Goal: Task Accomplishment & Management: Manage account settings

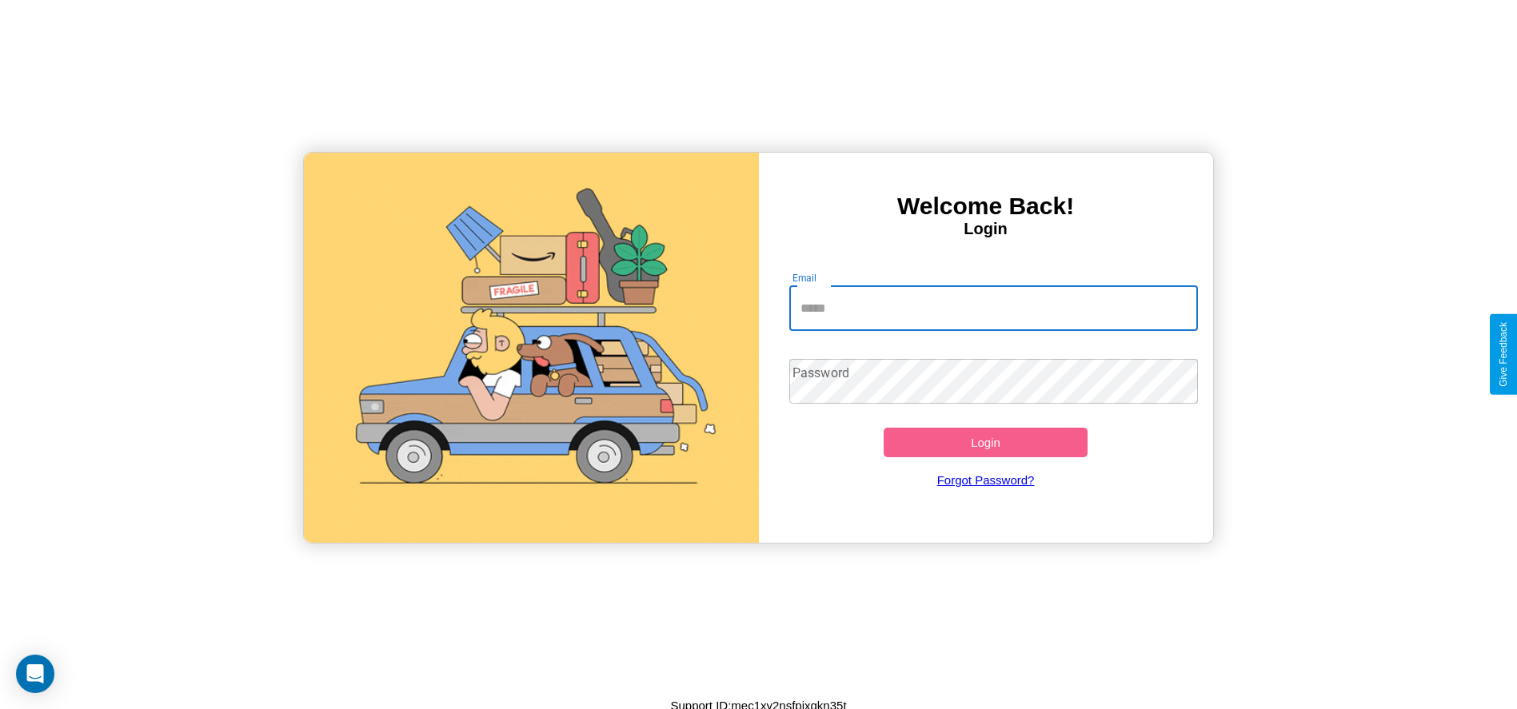
click at [993, 308] on input "Email" at bounding box center [993, 308] width 409 height 45
type input "**********"
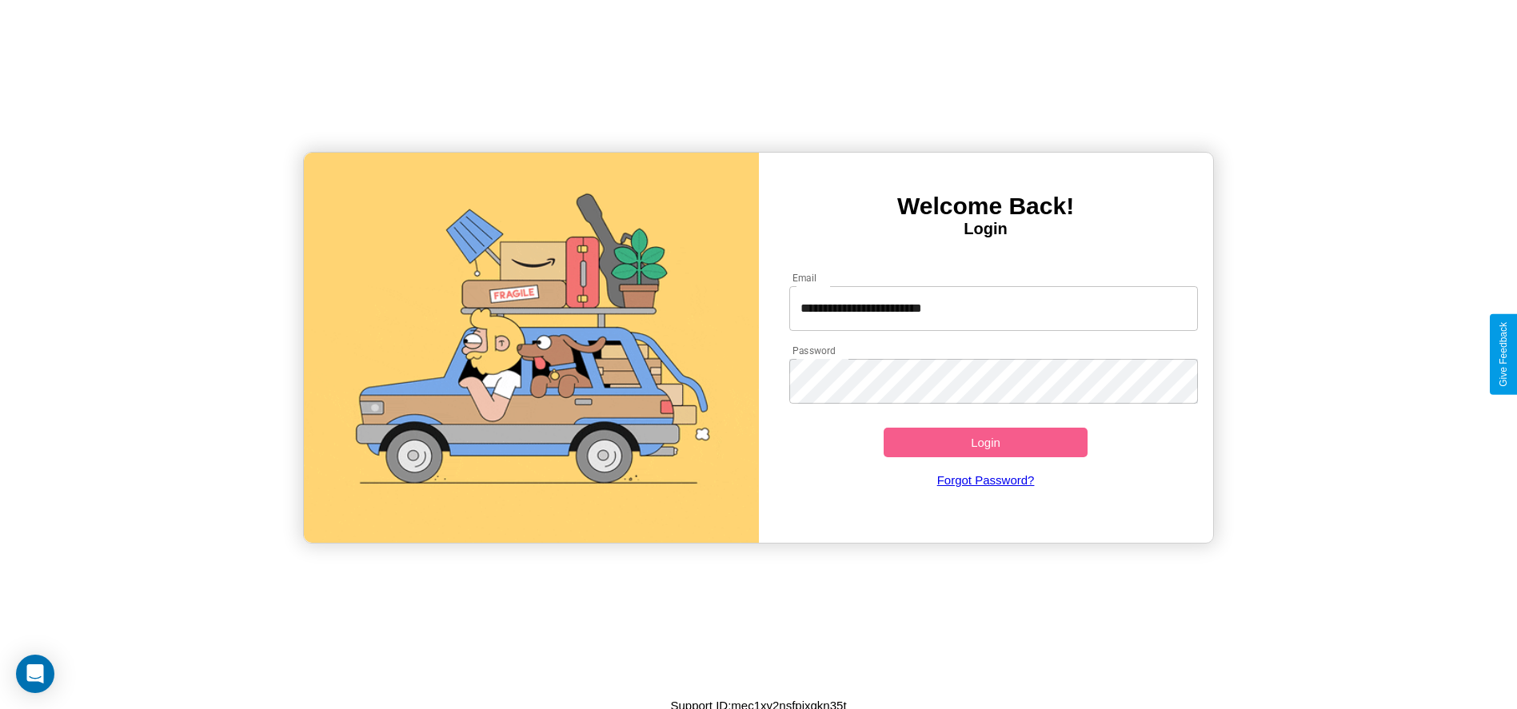
click at [985, 442] on button "Login" at bounding box center [985, 443] width 205 height 30
